Goal: Task Accomplishment & Management: Manage account settings

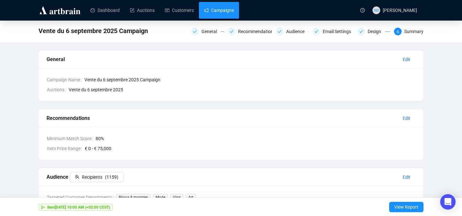
click at [221, 11] on link "Campaigns" at bounding box center [219, 10] width 30 height 17
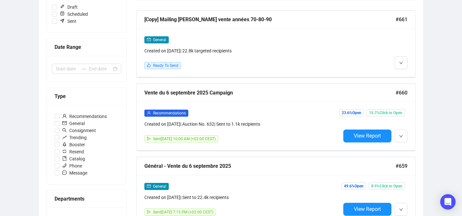
scroll to position [106, 0]
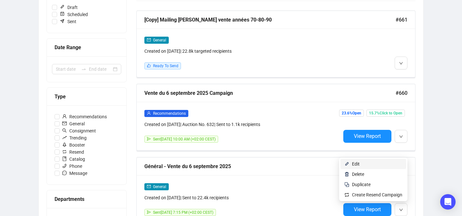
click at [377, 163] on span "Edit" at bounding box center [377, 163] width 50 height 7
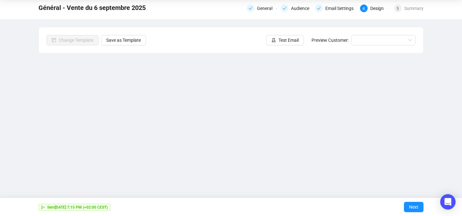
scroll to position [20, 0]
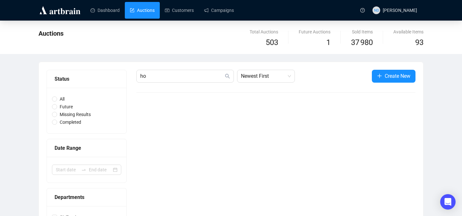
type input "h"
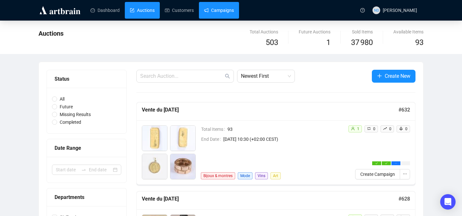
click at [224, 9] on link "Campaigns" at bounding box center [219, 10] width 30 height 17
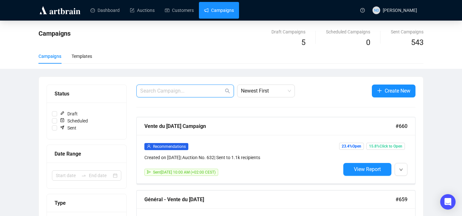
click at [174, 90] on input "text" at bounding box center [181, 91] width 83 height 8
type input "g"
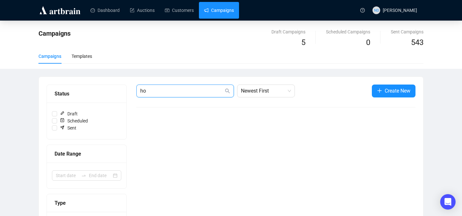
type input "h"
type input "série"
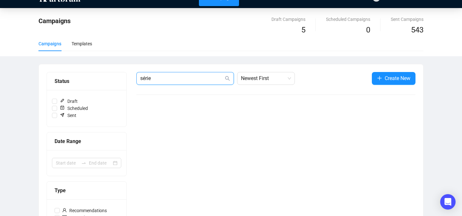
drag, startPoint x: 195, startPoint y: 79, endPoint x: 138, endPoint y: 79, distance: 56.8
click at [137, 79] on span "série" at bounding box center [185, 78] width 98 height 13
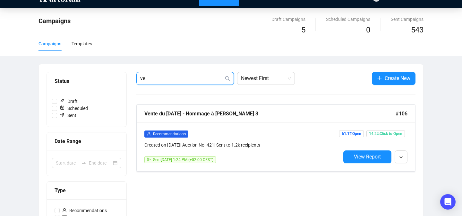
type input "v"
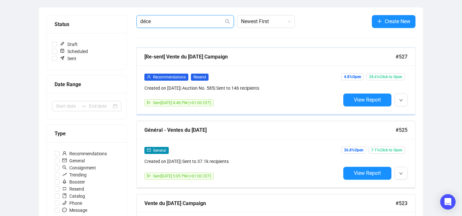
scroll to position [56, 0]
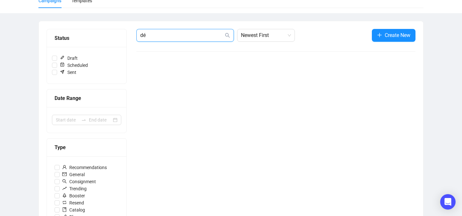
type input "d"
type input "i"
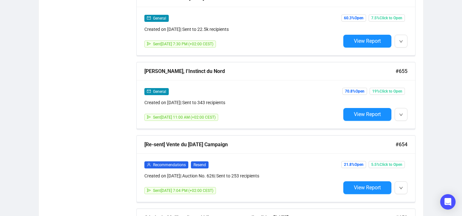
scroll to position [421, 0]
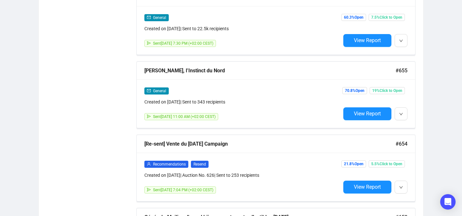
click at [194, 85] on div "General Created on Aug 22, 2025 | Sent to 343 recipients Sent August 27, 2025 1…" at bounding box center [276, 103] width 278 height 48
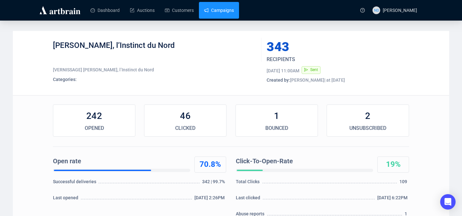
click at [229, 17] on link "Campaigns" at bounding box center [219, 10] width 30 height 17
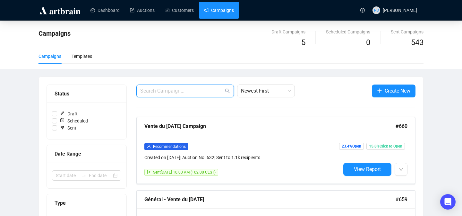
click at [183, 93] on input "text" at bounding box center [181, 91] width 83 height 8
type input "vente h"
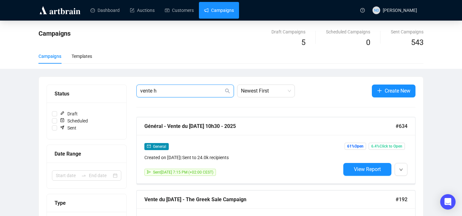
drag, startPoint x: 212, startPoint y: 92, endPoint x: 136, endPoint y: 89, distance: 76.7
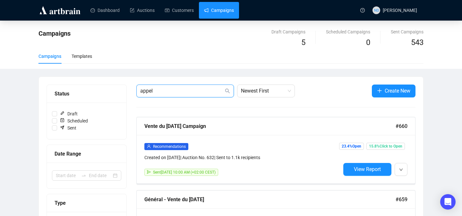
type input "appel"
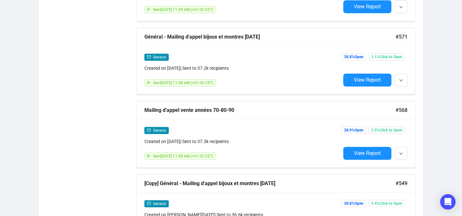
scroll to position [894, 0]
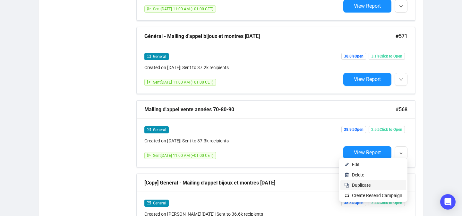
click at [377, 184] on span "Duplicate" at bounding box center [377, 184] width 50 height 7
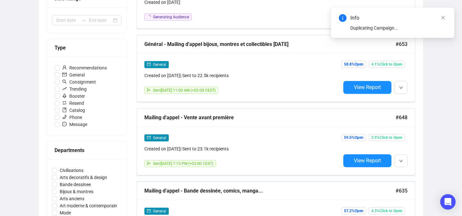
scroll to position [0, 0]
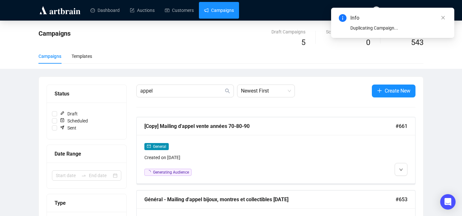
click at [226, 21] on div "Campaigns Draft Campaigns 5 Scheduled Campaigns 0 Sent Campaigns 543 Campaigns …" at bounding box center [231, 45] width 462 height 48
click at [223, 13] on link "Campaigns" at bounding box center [219, 10] width 30 height 17
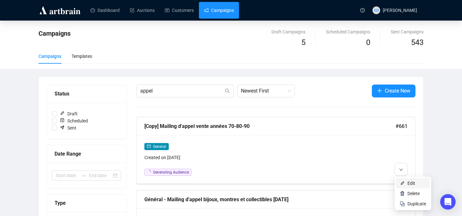
click at [406, 183] on li "Edit" at bounding box center [413, 183] width 34 height 10
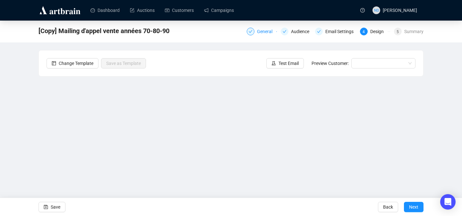
click at [259, 33] on div "General" at bounding box center [266, 32] width 19 height 8
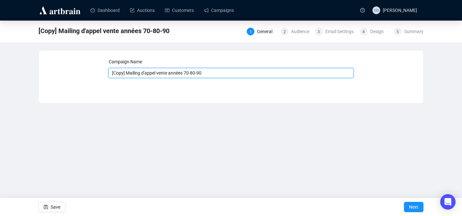
drag, startPoint x: 214, startPoint y: 73, endPoint x: 95, endPoint y: 71, distance: 118.4
click at [95, 71] on div "Campaign Name [Copy] Mailing d'appel vente années 70-80-90 Save Next" at bounding box center [231, 72] width 369 height 28
drag, startPoint x: 156, startPoint y: 73, endPoint x: 135, endPoint y: 75, distance: 21.6
click at [135, 75] on input "Calendrier ventes" at bounding box center [231, 73] width 246 height 10
paste input "calendrier des ventes hors-série"
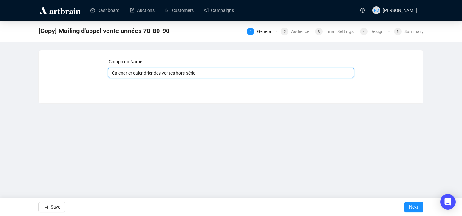
drag, startPoint x: 134, startPoint y: 73, endPoint x: 103, endPoint y: 75, distance: 30.8
click at [103, 75] on div "Campaign Name Calendrier calendrier des ventes hors-série Save Next" at bounding box center [231, 72] width 369 height 28
type input "Calendrier des ventes hors-série"
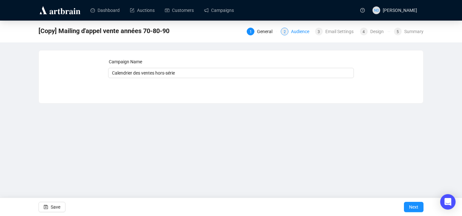
click at [293, 31] on div "Audience" at bounding box center [302, 32] width 22 height 8
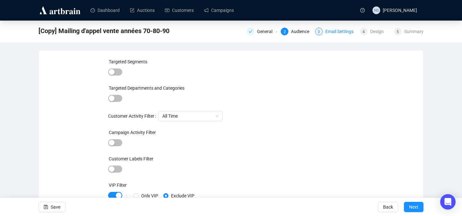
click at [340, 33] on div "Email Settings" at bounding box center [341, 32] width 32 height 8
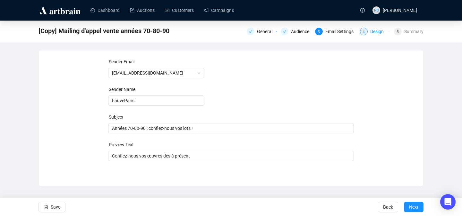
click at [372, 30] on div "Design" at bounding box center [378, 32] width 17 height 8
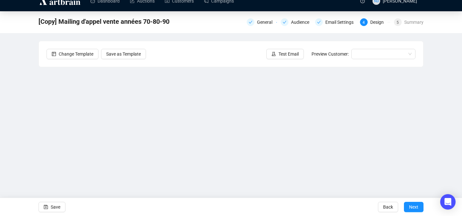
scroll to position [21, 0]
